Goal: Find specific page/section: Find specific page/section

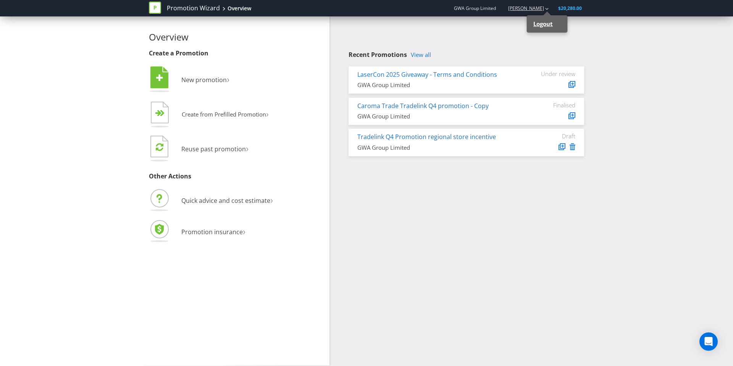
click at [547, 25] on strong "Logout" at bounding box center [542, 24] width 19 height 8
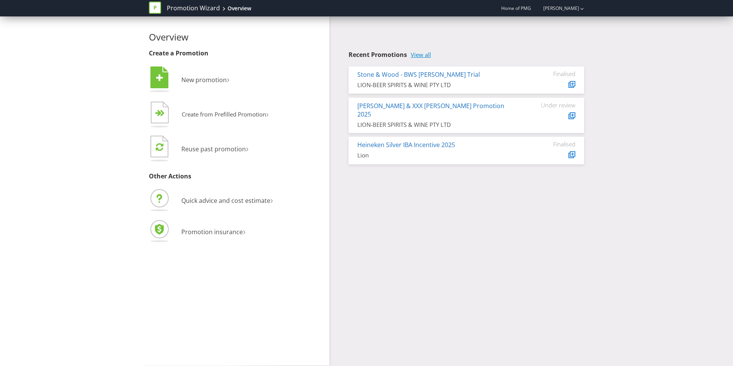
click at [427, 54] on link "View all" at bounding box center [421, 55] width 20 height 6
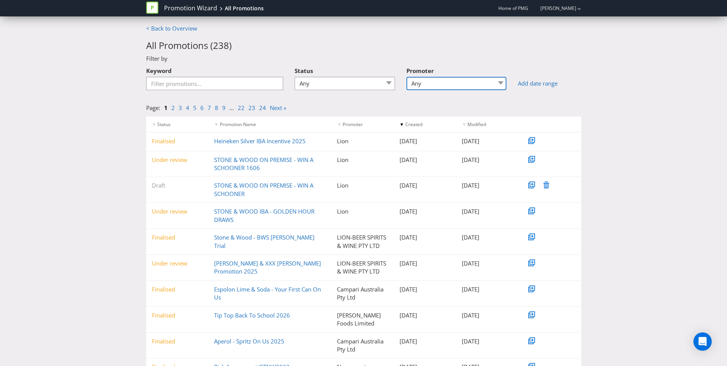
click at [465, 81] on select "Any LION-BEER,SPIRITS & WINE PTY LTD ANZ Worldline Payment Solutions Australian…" at bounding box center [456, 83] width 100 height 13
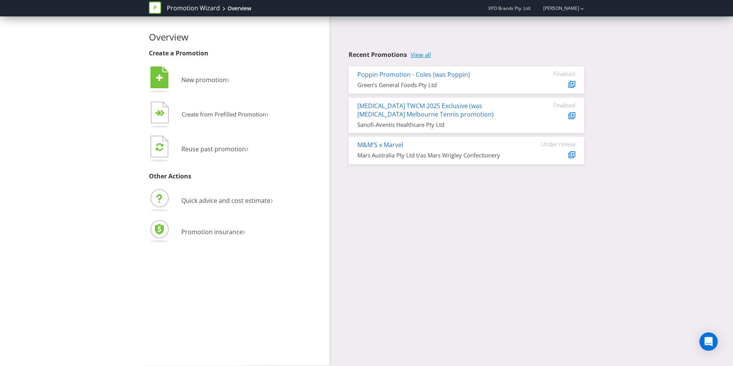
click at [425, 52] on link "View all" at bounding box center [421, 55] width 20 height 6
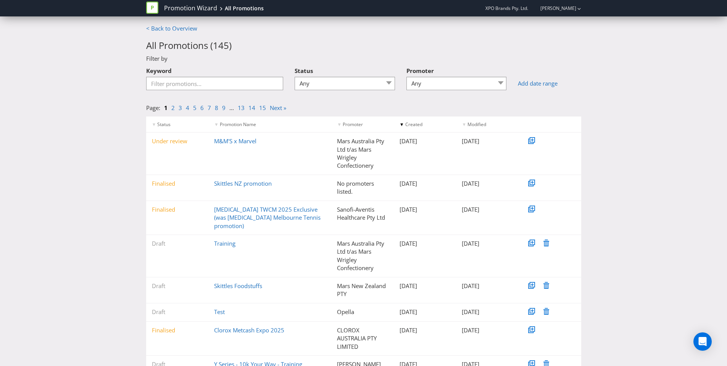
click at [467, 90] on div at bounding box center [456, 90] width 100 height 1
click at [467, 83] on select "Any Burst Foods Pty Ltd Burst Foods Pty Ltd (trading as Cobs Fine Foods) CHATIM…" at bounding box center [456, 83] width 100 height 13
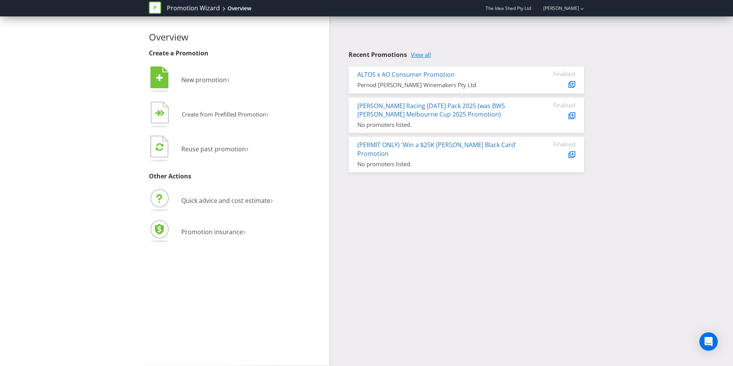
click at [426, 54] on link "View all" at bounding box center [421, 55] width 20 height 6
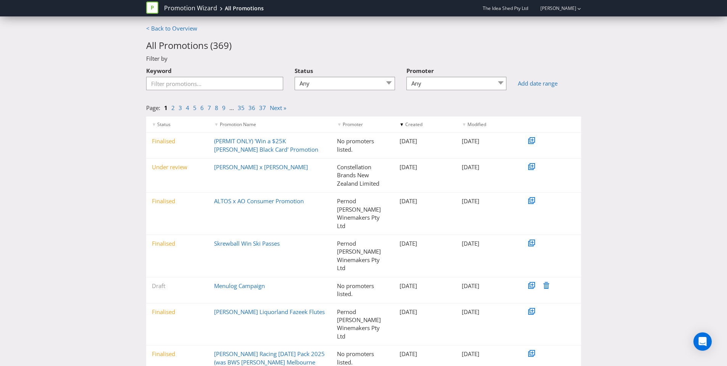
click at [457, 76] on div "Promoter Any Hancocks Wine, Spirit and Beer Merchants Limited Pernod [PERSON_NA…" at bounding box center [456, 76] width 100 height 27
click at [456, 86] on select "Any Hancocks Wine, Spirit and Beer Merchants Limited Pernod [PERSON_NAME] Winem…" at bounding box center [456, 83] width 100 height 13
select select "[PERSON_NAME] and Sons"
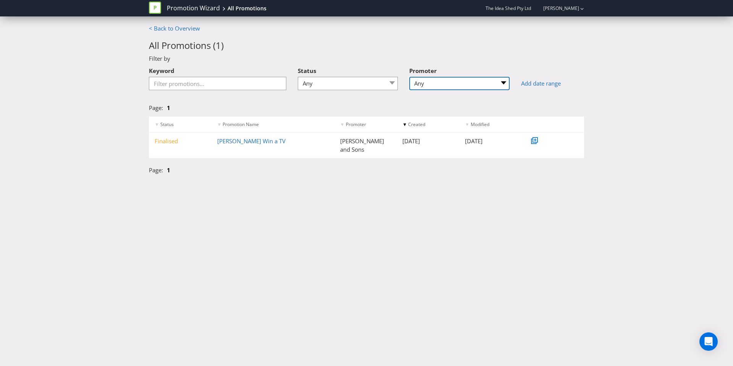
click at [487, 84] on select "Any Hancocks Wine, Spirit and Beer Merchants Limited Pernod [PERSON_NAME] Winem…" at bounding box center [459, 83] width 100 height 13
click at [182, 6] on link "Promotion Wizard" at bounding box center [193, 8] width 53 height 9
